Goal: Task Accomplishment & Management: Manage account settings

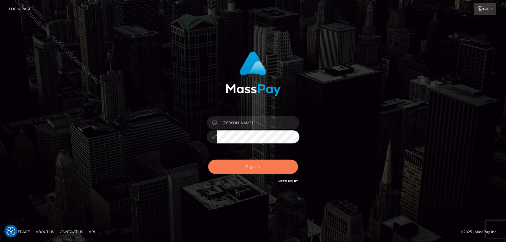
checkbox input "true"
click at [250, 168] on button "Sign in" at bounding box center [253, 167] width 90 height 14
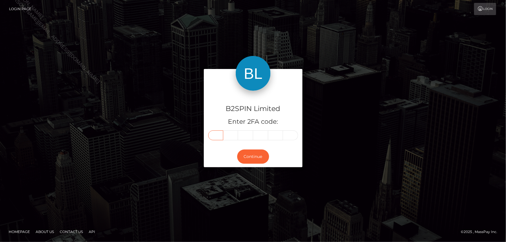
drag, startPoint x: 0, startPoint y: 0, endPoint x: 215, endPoint y: 135, distance: 254.3
click at [215, 135] on input "text" at bounding box center [215, 135] width 15 height 10
type input "0"
type input "7"
type input "1"
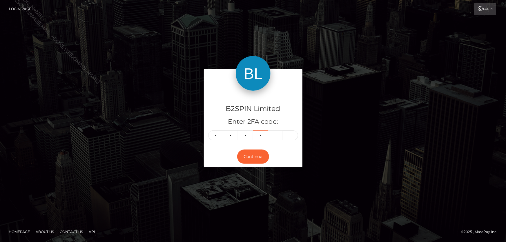
type input "3"
type input "6"
type input "8"
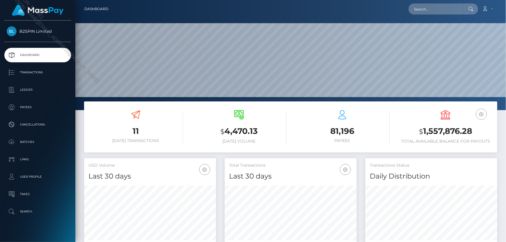
scroll to position [119, 132]
drag, startPoint x: 423, startPoint y: 131, endPoint x: 485, endPoint y: 126, distance: 61.9
click at [478, 128] on h3 "$ 1,557,876.28" at bounding box center [445, 131] width 94 height 12
click at [488, 130] on h3 "$ 1,557,876.28" at bounding box center [445, 131] width 94 height 12
